Goal: Task Accomplishment & Management: Complete application form

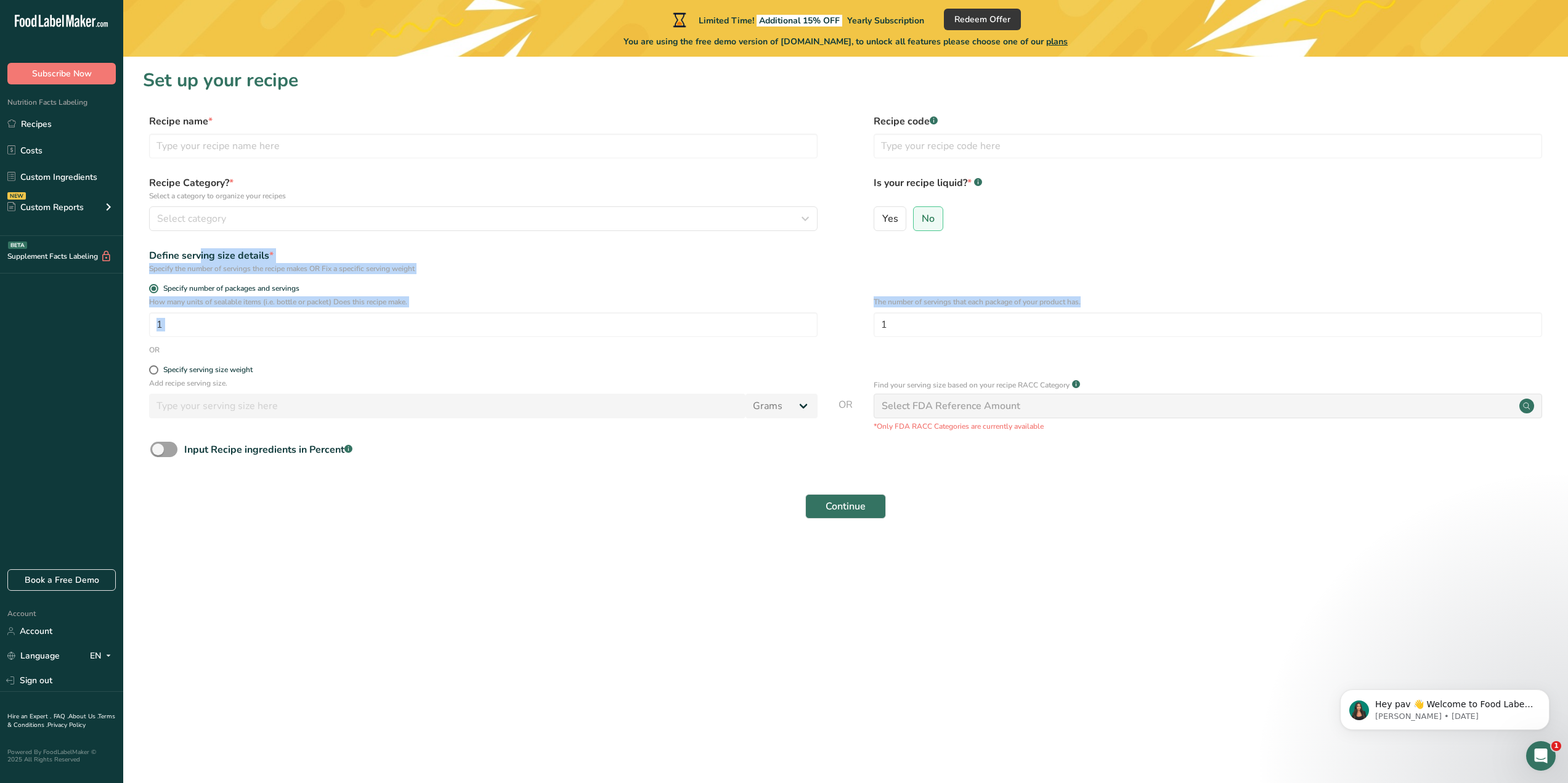
drag, startPoint x: 152, startPoint y: 252, endPoint x: 1186, endPoint y: 309, distance: 1035.6
click at [1192, 318] on form "Recipe name * Recipe code .a-a{fill:#347362;}.b-a{fill:#fff;} Recipe Category? …" at bounding box center [845, 321] width 1405 height 412
click at [1334, 185] on label "Is your recipe liquid? * .a-a{fill:#347362;}.b-a{fill:#fff;}" at bounding box center [1207, 188] width 669 height 26
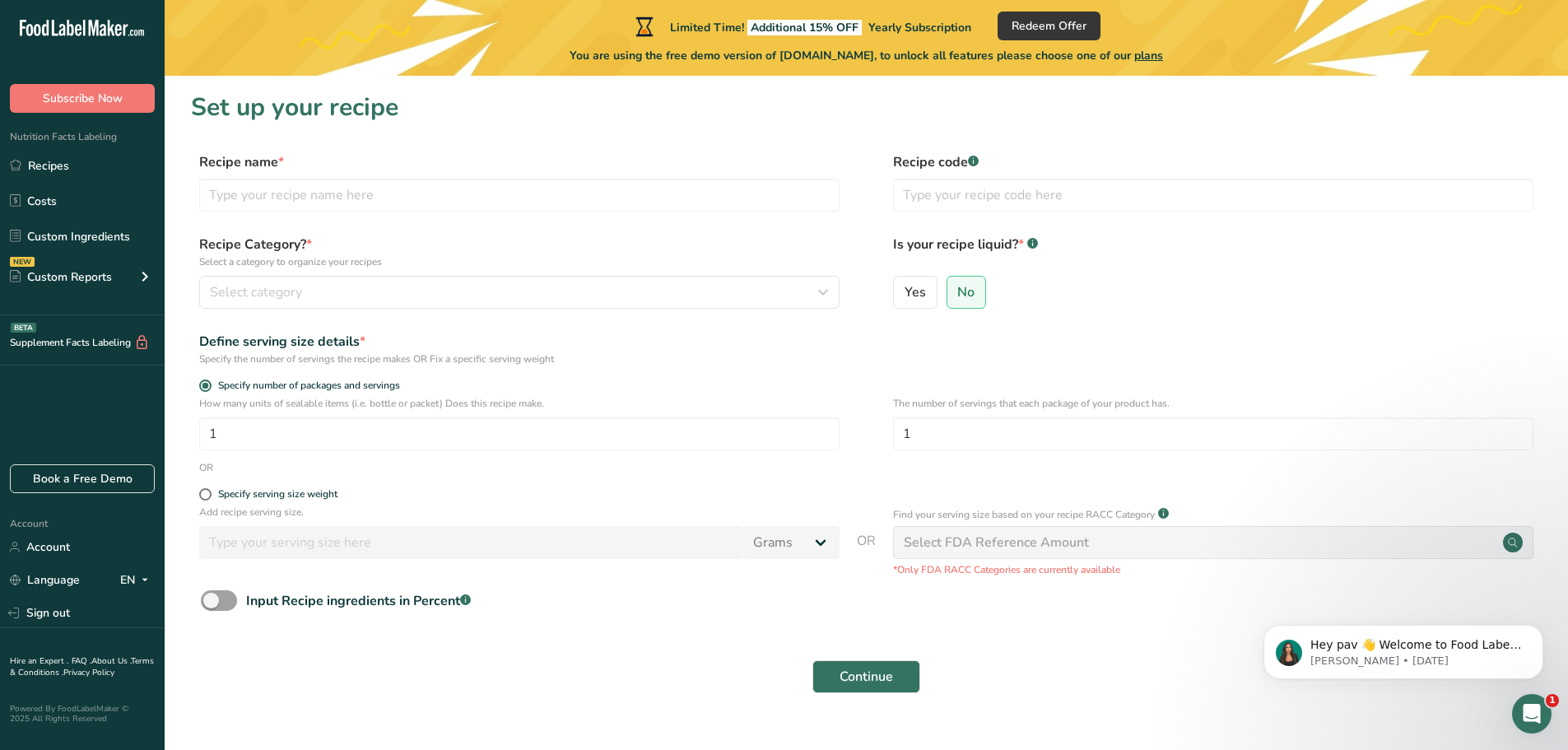
click at [430, 407] on p "How many units of sealable items (i.e. bottle or packet) Does this recipe make." at bounding box center [520, 403] width 641 height 15
copy div "How many units of sealable items (i.e. bottle or packet) Does this recipe make."
click at [1020, 403] on p "The number of servings that each package of your product has." at bounding box center [1214, 403] width 641 height 15
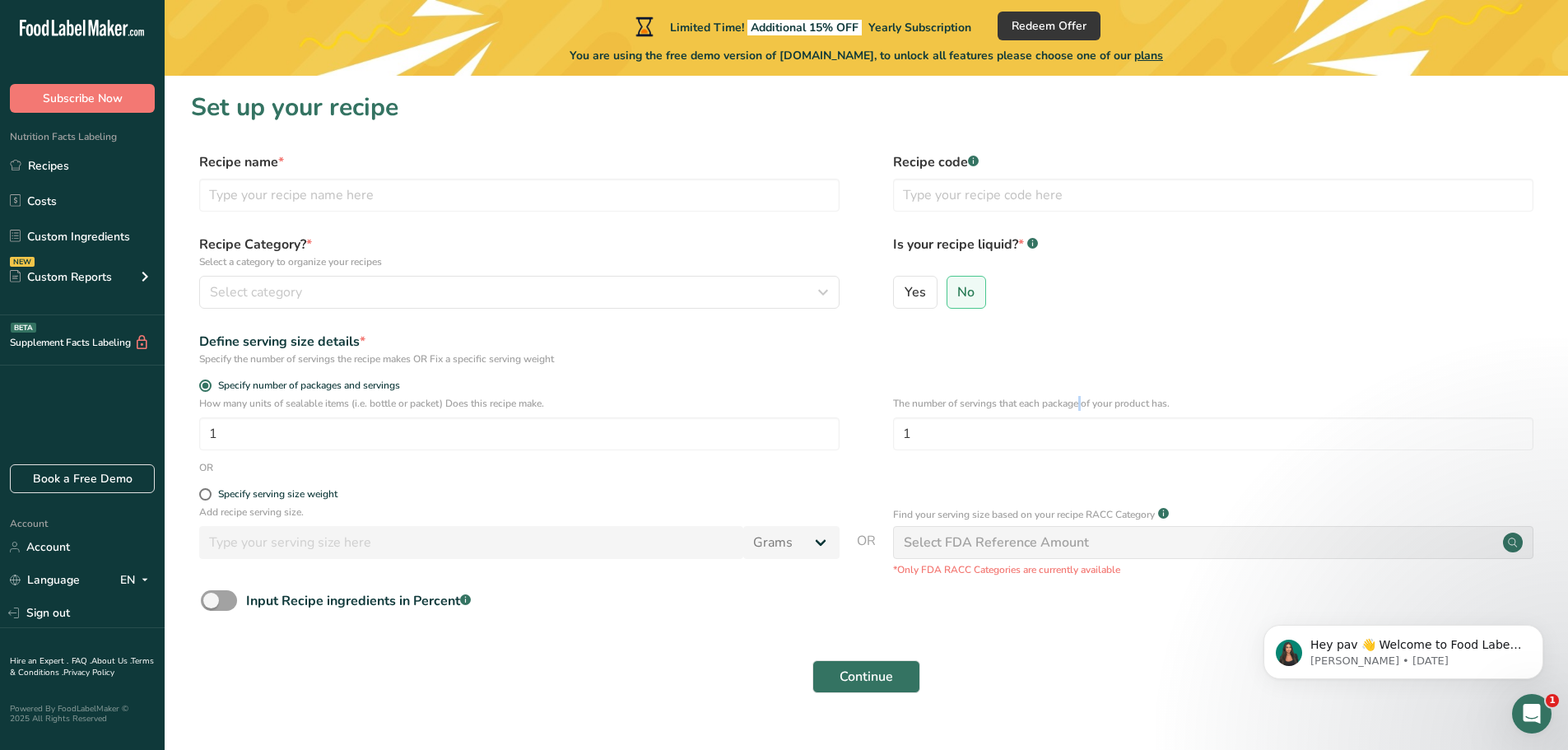
click at [1020, 403] on p "The number of servings that each package of your product has." at bounding box center [1214, 403] width 641 height 15
copy div "The number of servings that each package of your product has."
